Goal: Find specific page/section: Find specific page/section

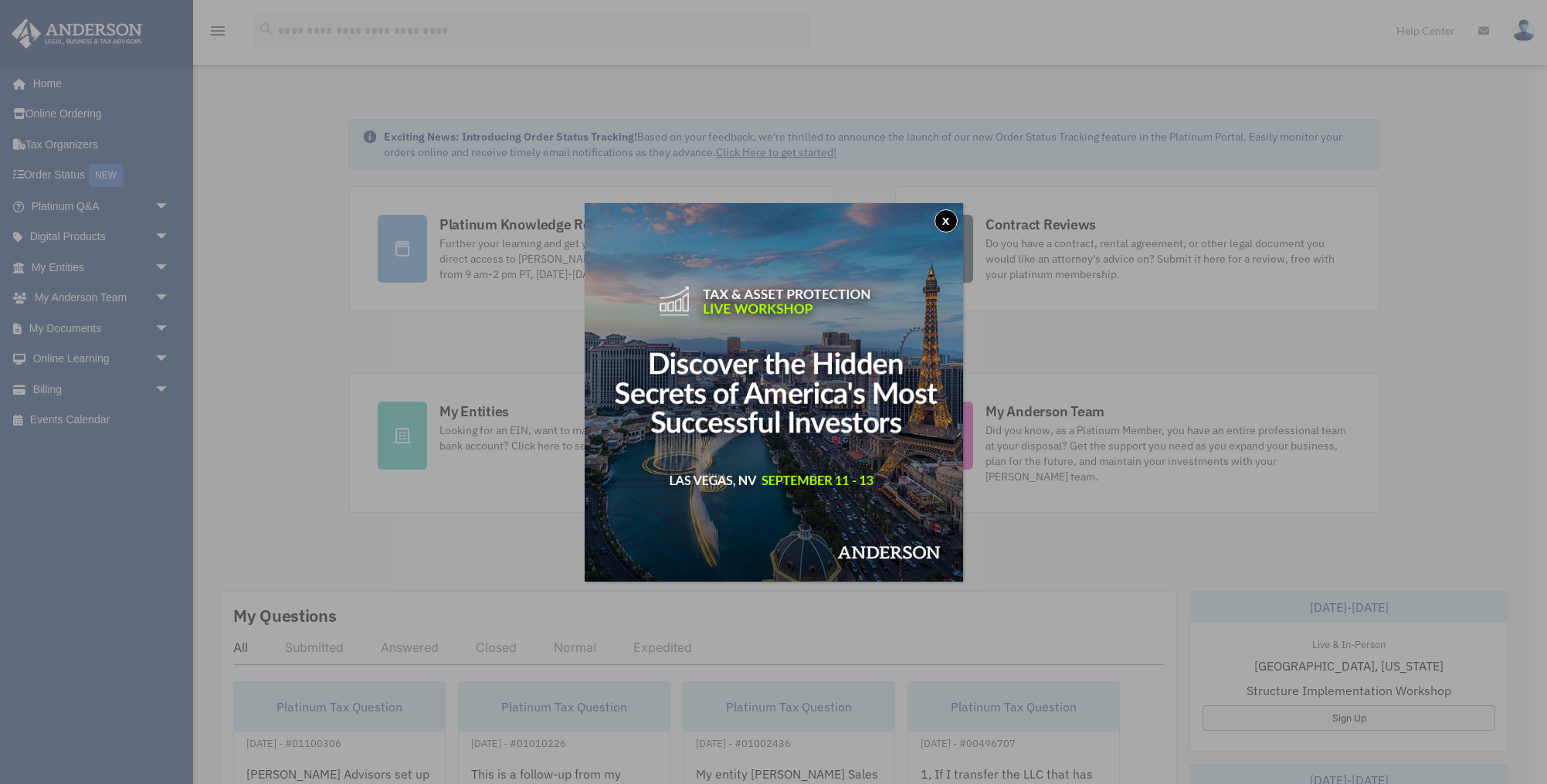
click at [945, 216] on button "x" at bounding box center [946, 221] width 23 height 23
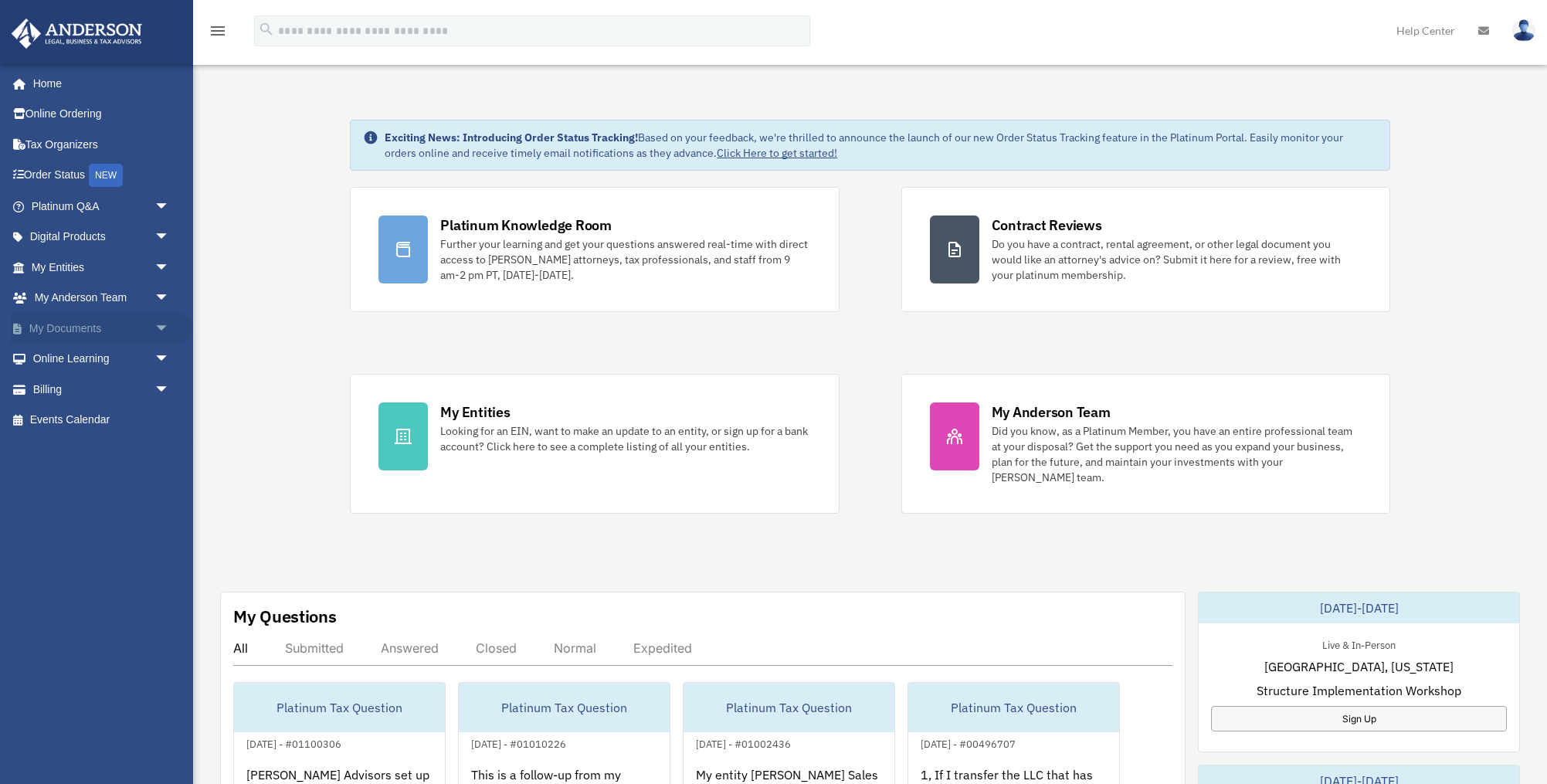
click at [162, 331] on span "arrow_drop_down" at bounding box center [170, 328] width 31 height 32
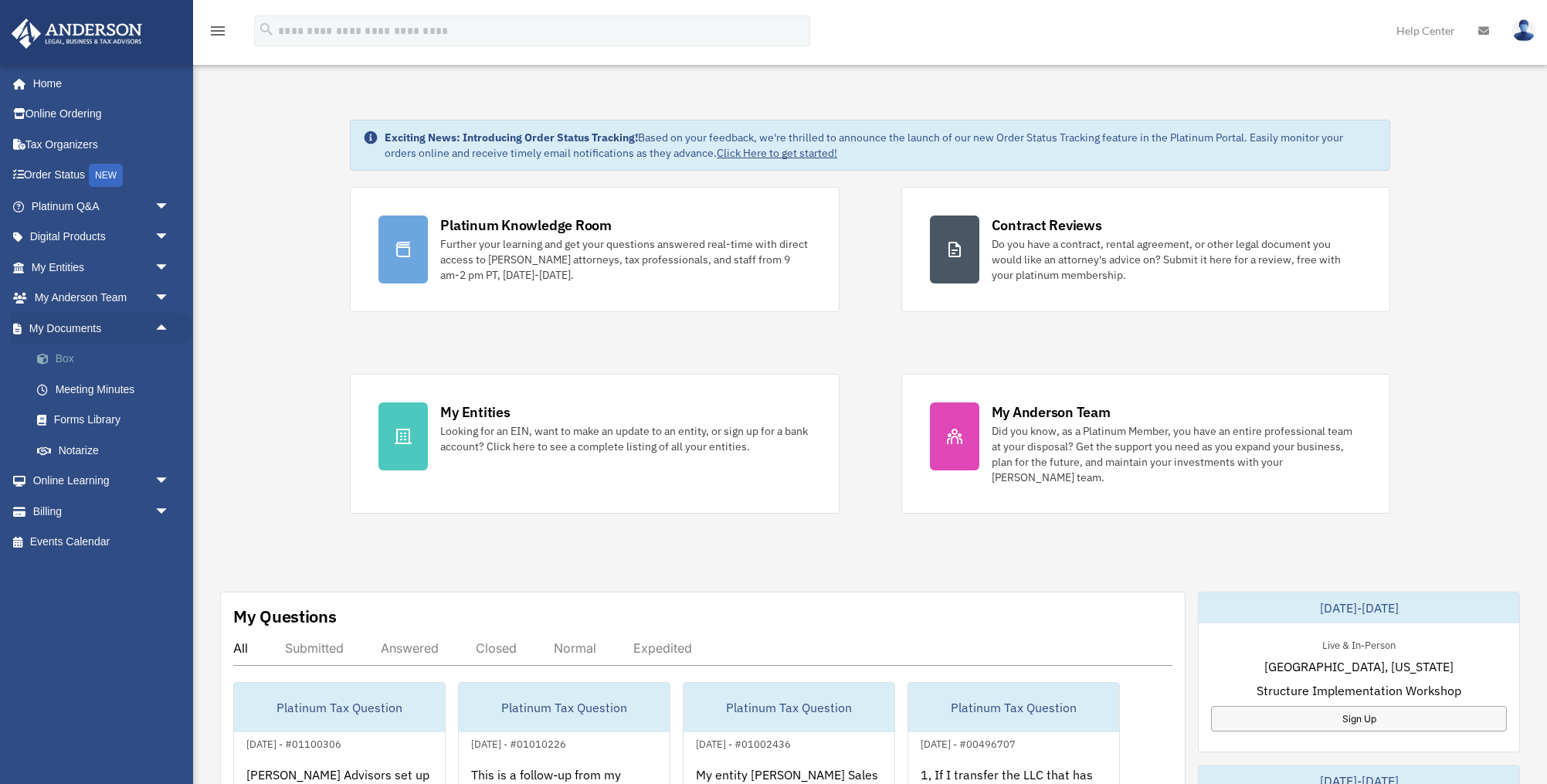
click at [85, 360] on link "Box" at bounding box center [107, 359] width 172 height 31
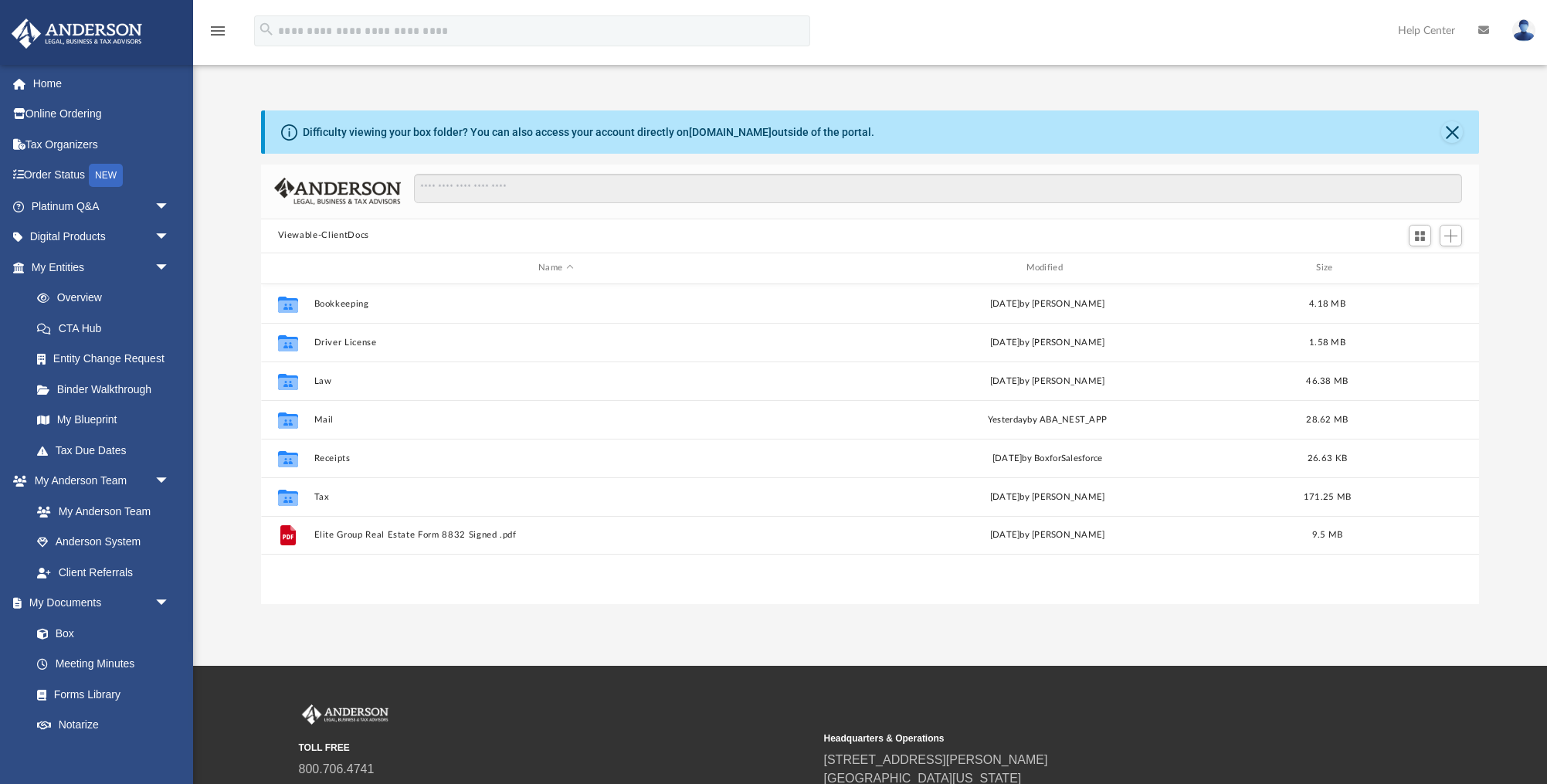
scroll to position [350, 1219]
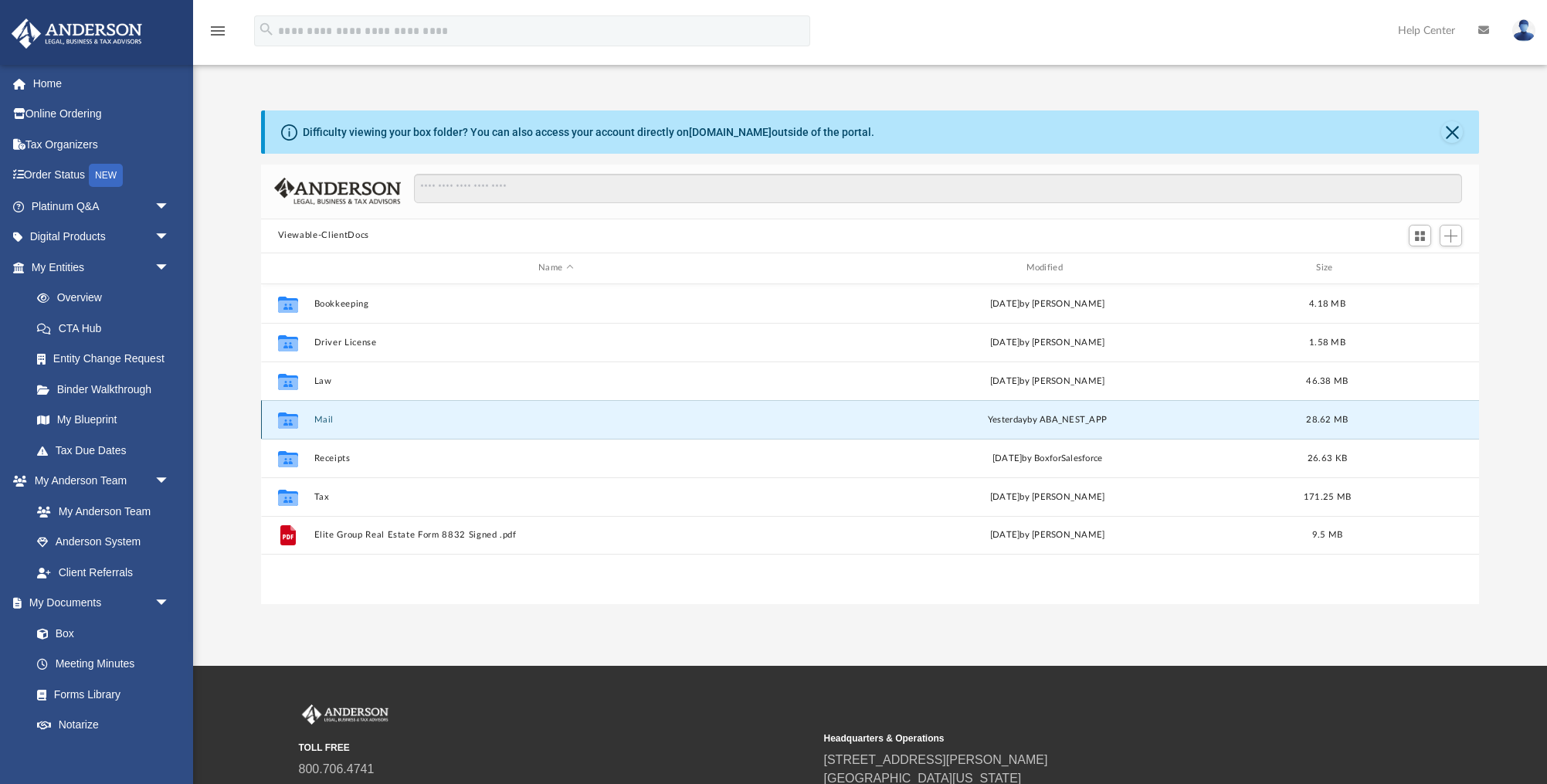
click at [337, 419] on button "Mail" at bounding box center [556, 420] width 484 height 10
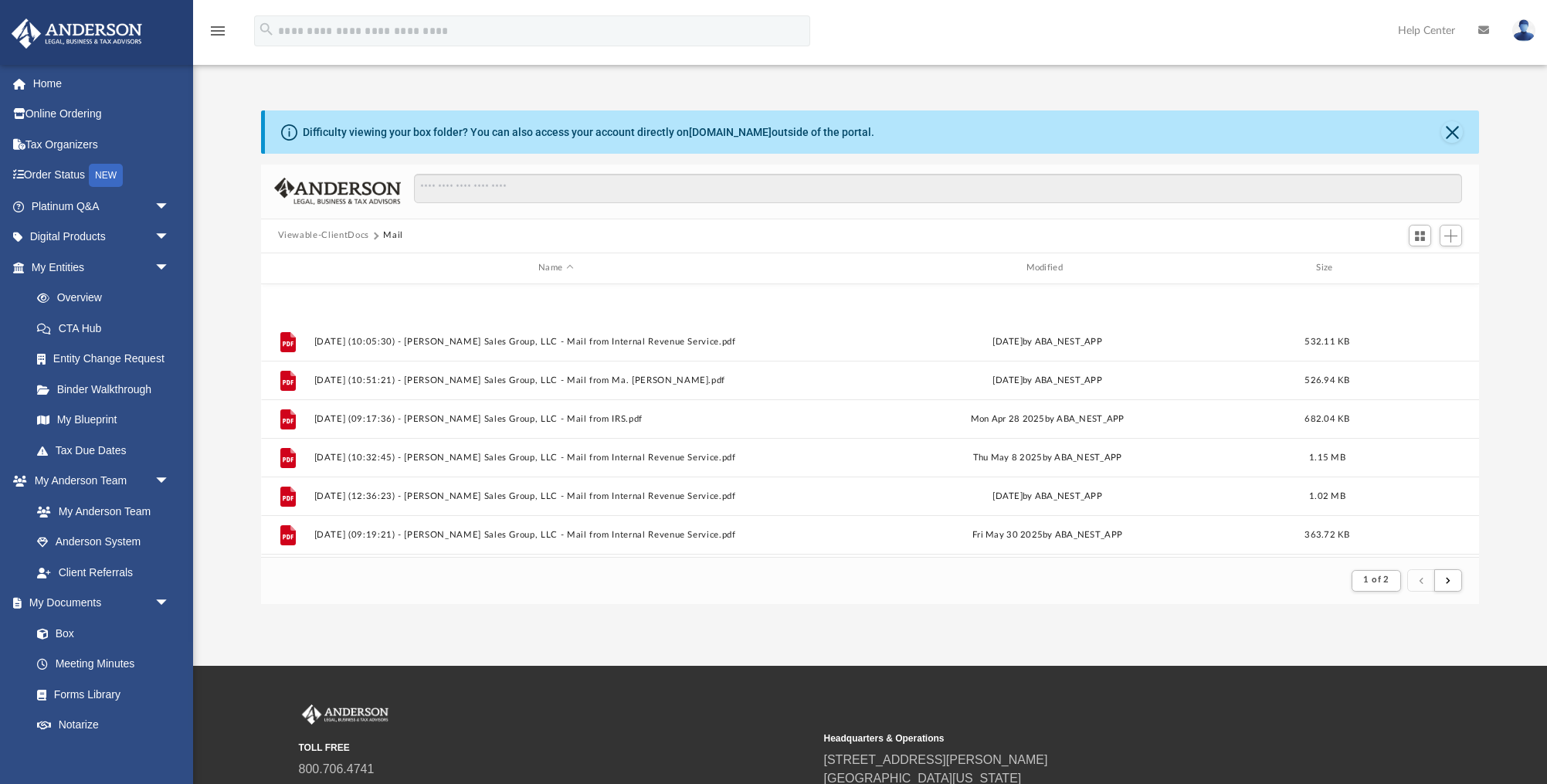
scroll to position [1657, 0]
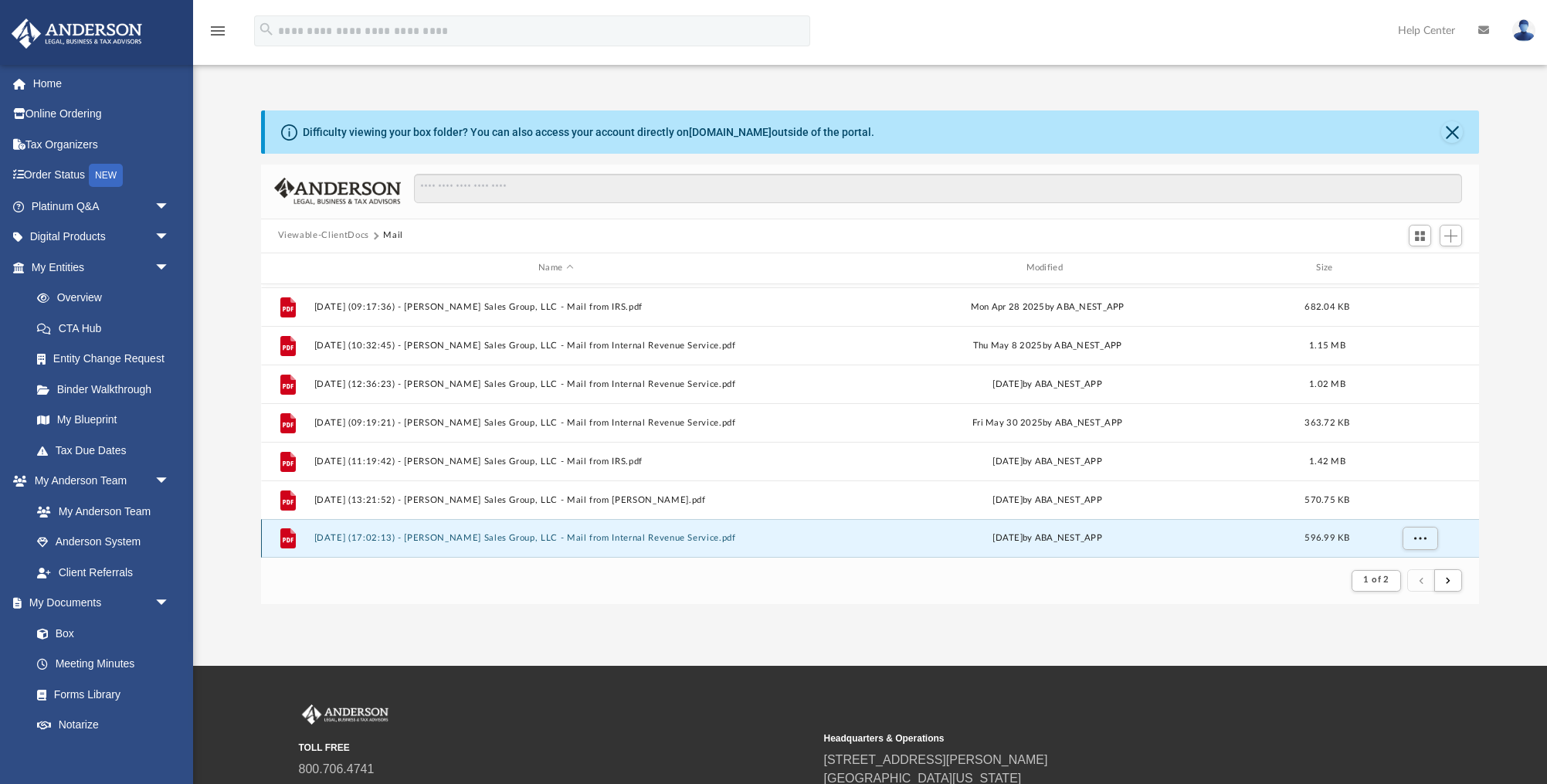
click at [580, 536] on button "2025.06.18 (17:02:13) - Meyer Sales Group, LLC - Mail from Internal Revenue Ser…" at bounding box center [556, 538] width 484 height 10
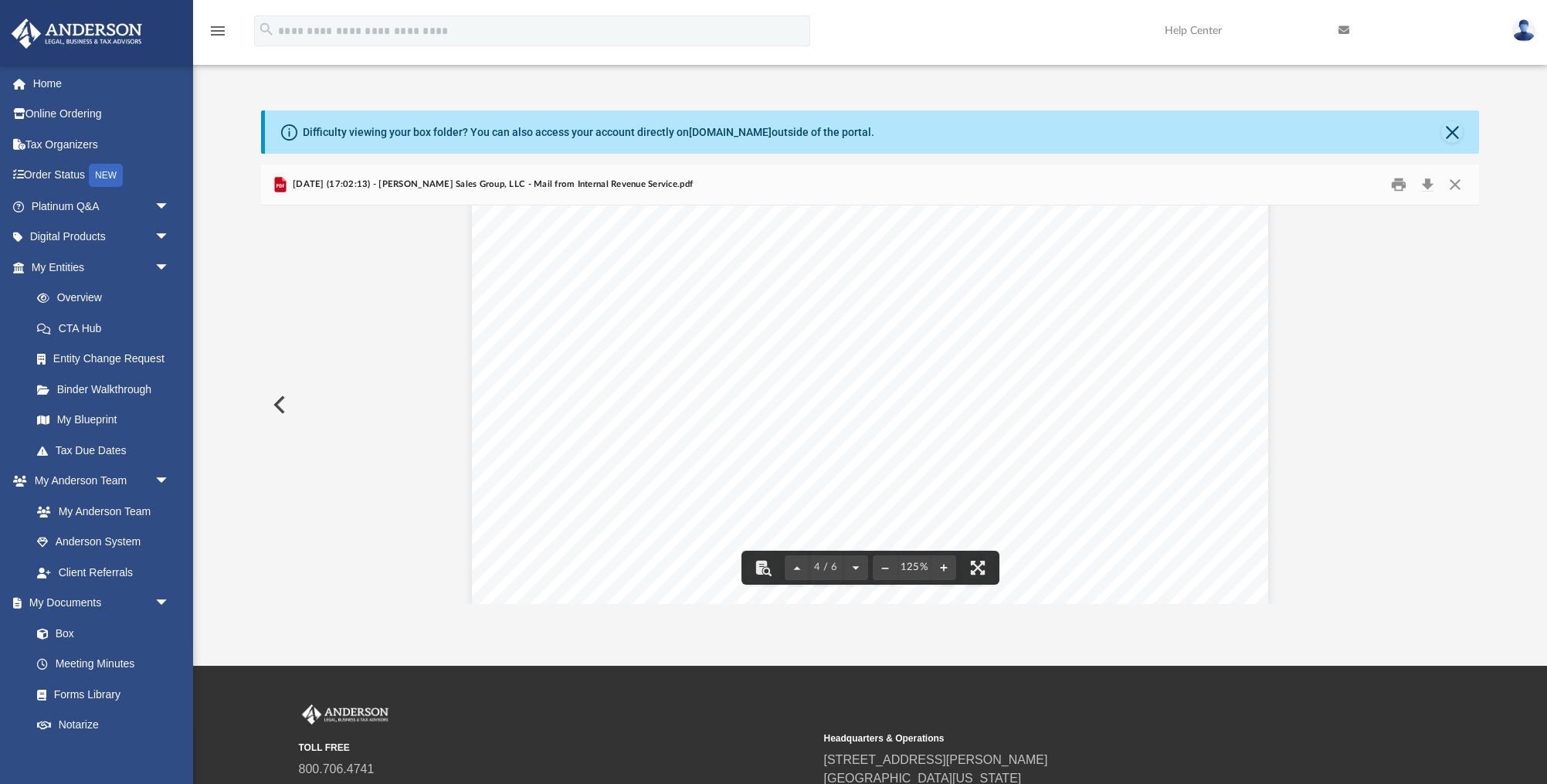
scroll to position [3413, 0]
